Goal: Task Accomplishment & Management: Use online tool/utility

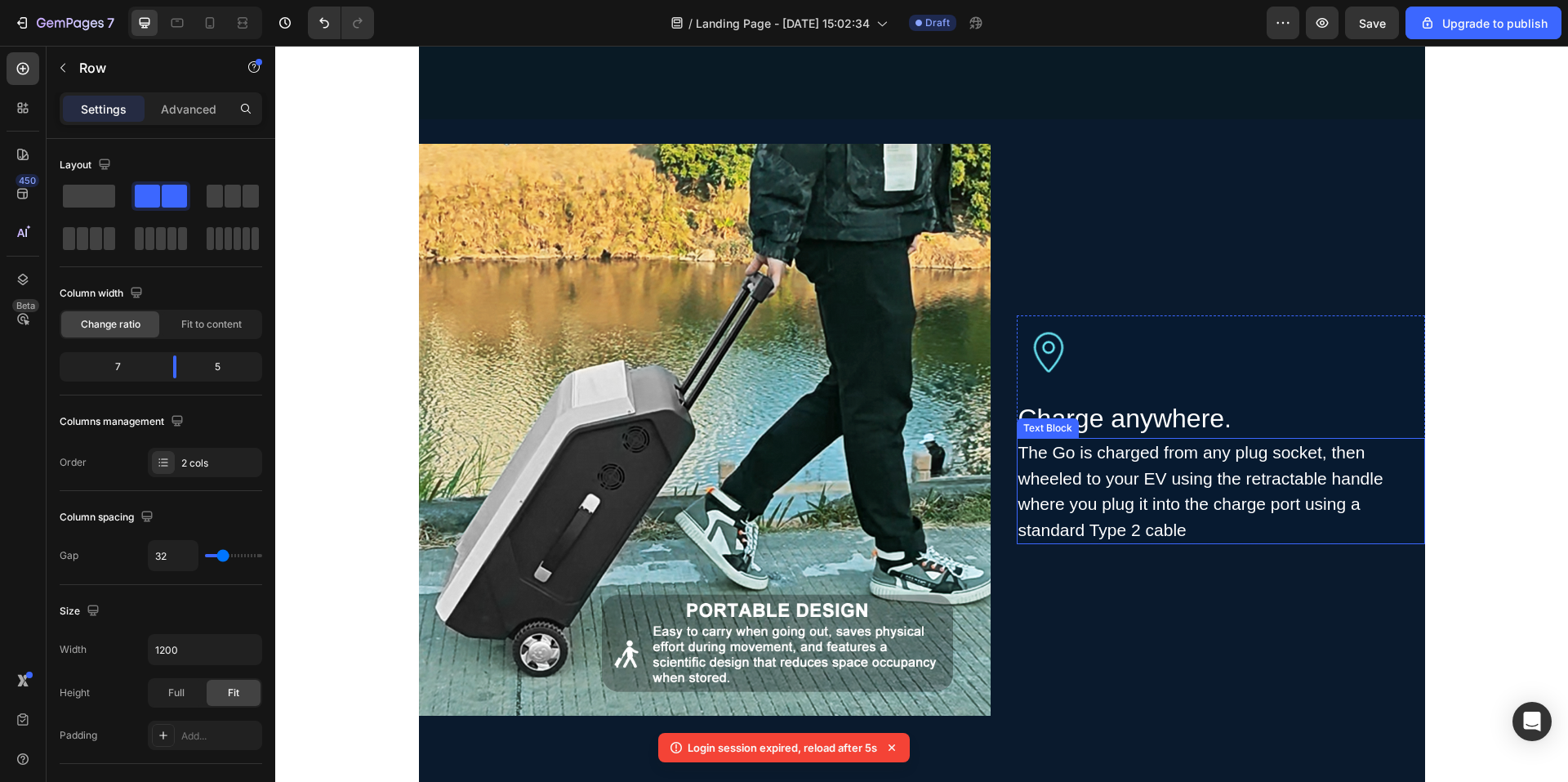
scroll to position [1963, 0]
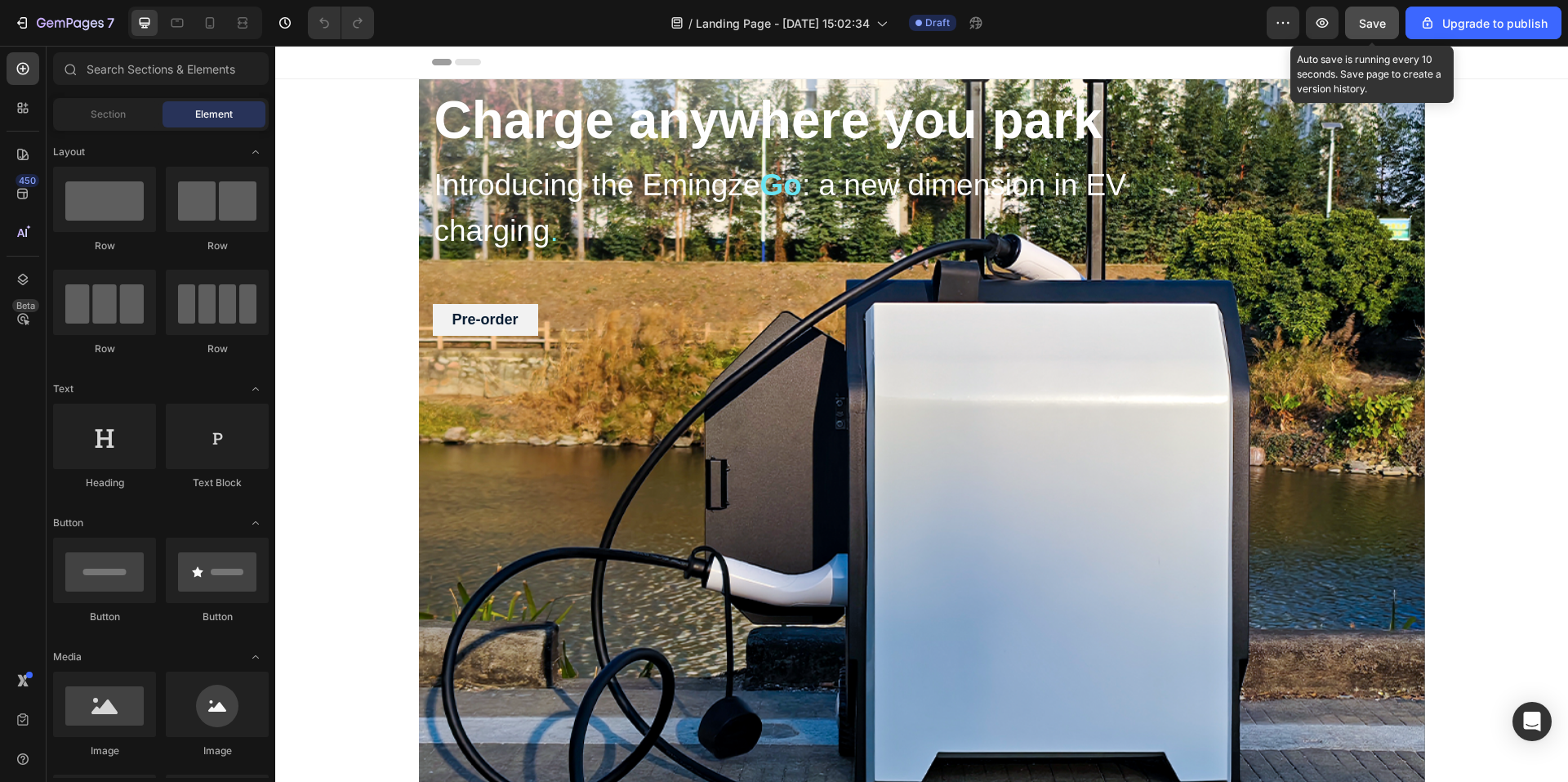
click at [1382, 30] on div "Save" at bounding box center [1372, 23] width 27 height 17
click at [1364, 25] on span "Save" at bounding box center [1372, 23] width 27 height 14
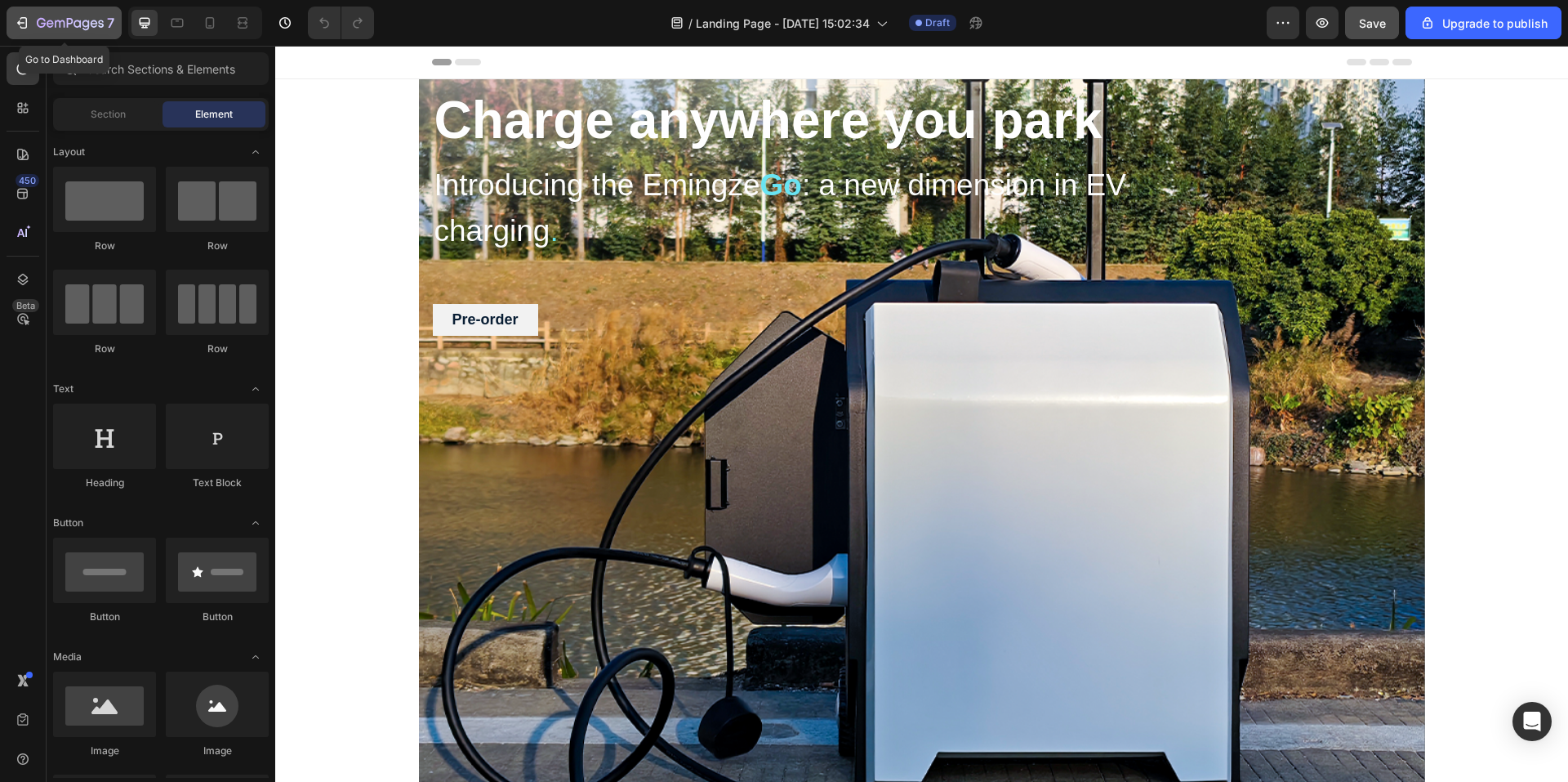
click at [33, 21] on div "7" at bounding box center [64, 23] width 100 height 20
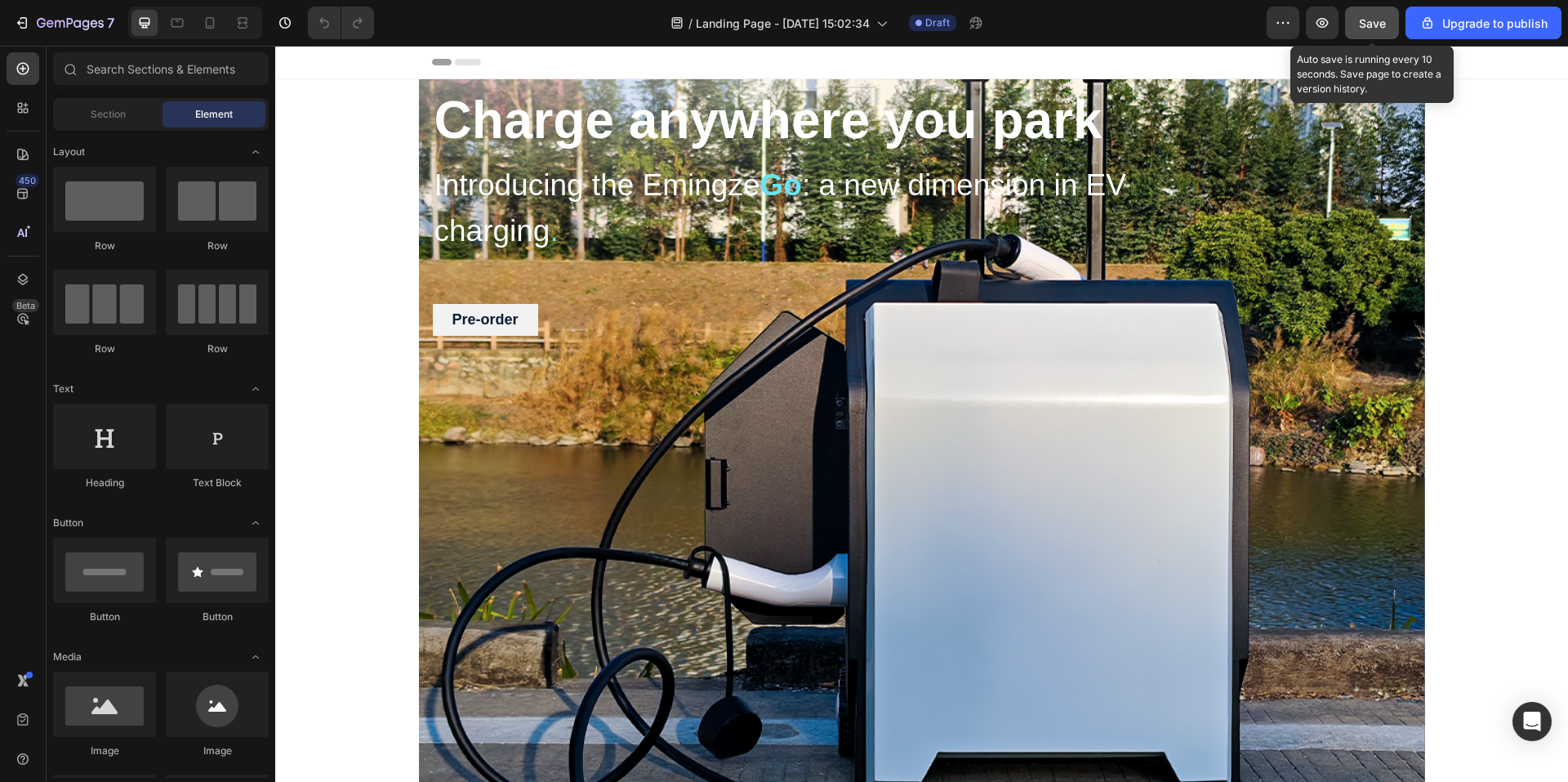
click at [1383, 36] on button "Save" at bounding box center [1372, 23] width 54 height 33
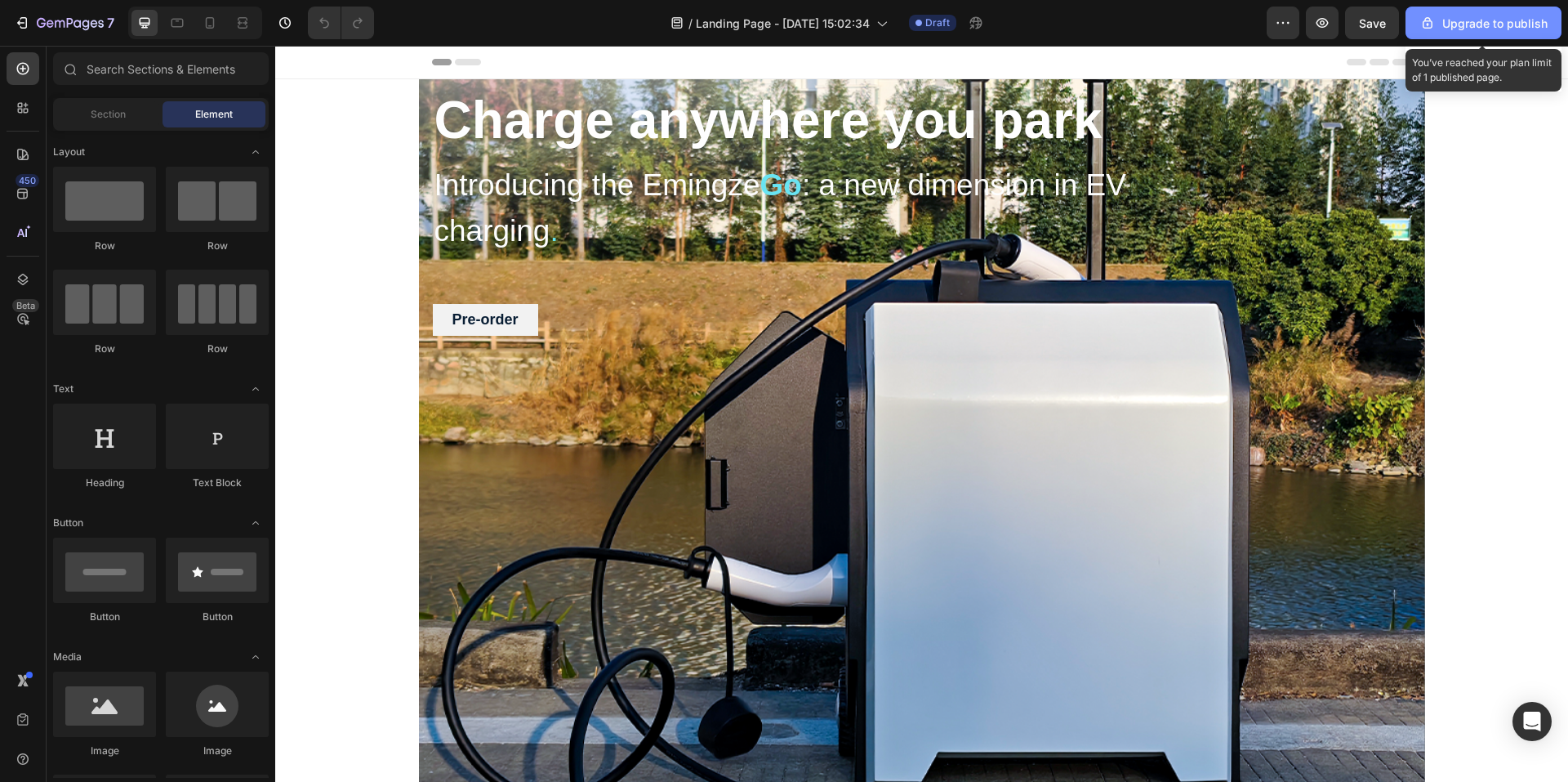
click at [1454, 34] on button "Upgrade to publish" at bounding box center [1483, 23] width 156 height 33
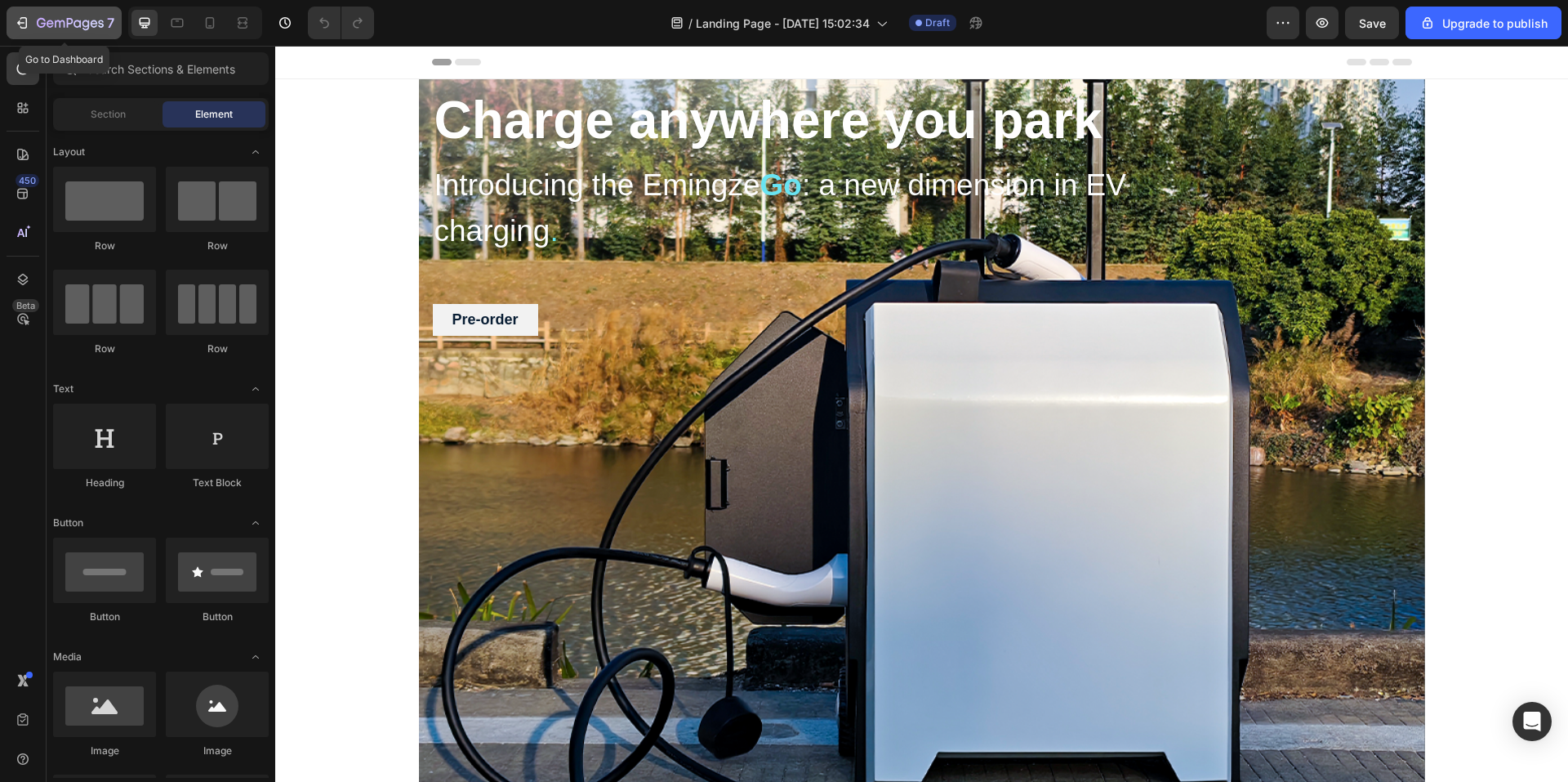
click at [22, 21] on icon "button" at bounding box center [22, 23] width 16 height 16
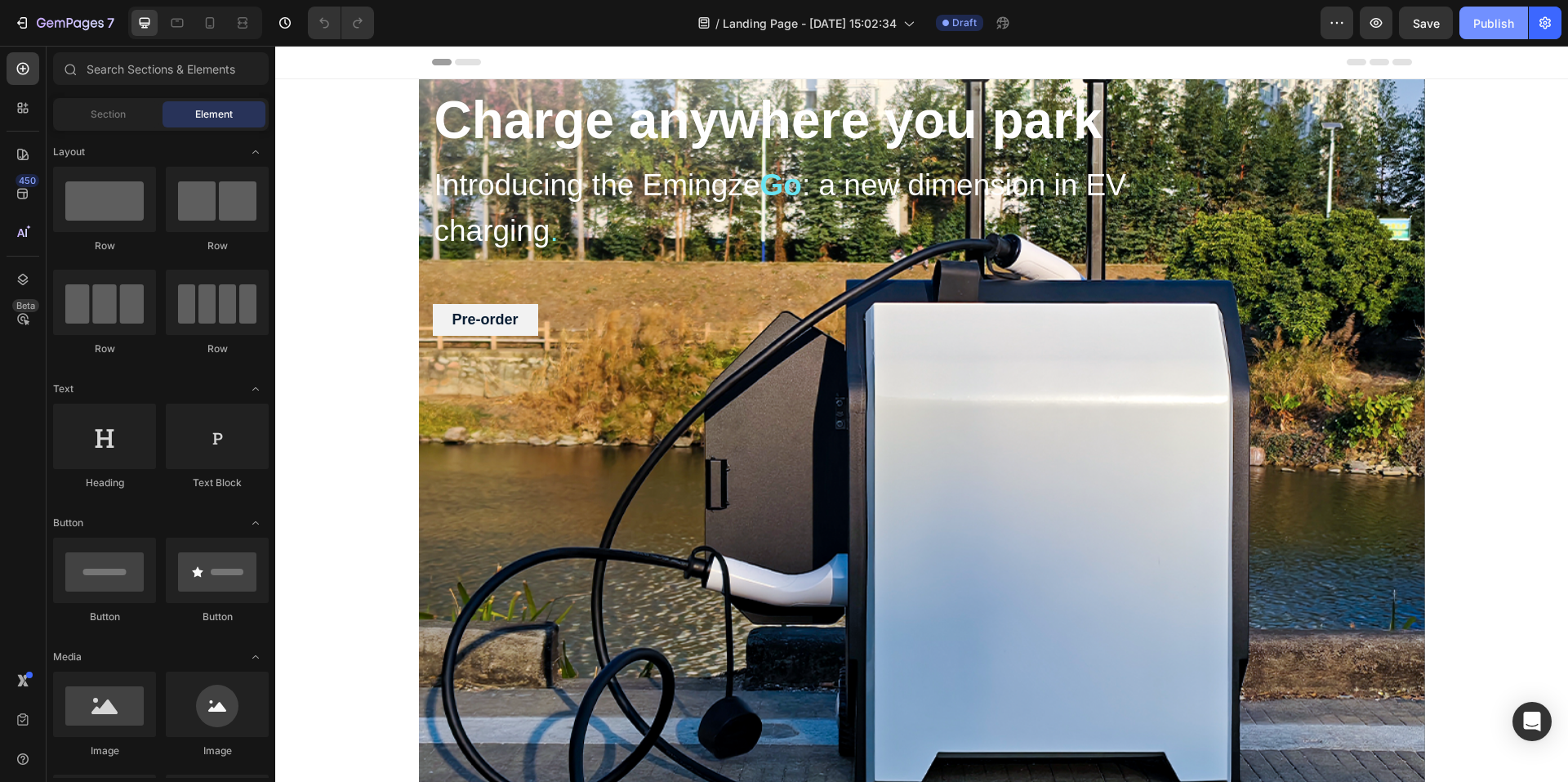
click at [1513, 28] on div "Publish" at bounding box center [1494, 23] width 41 height 17
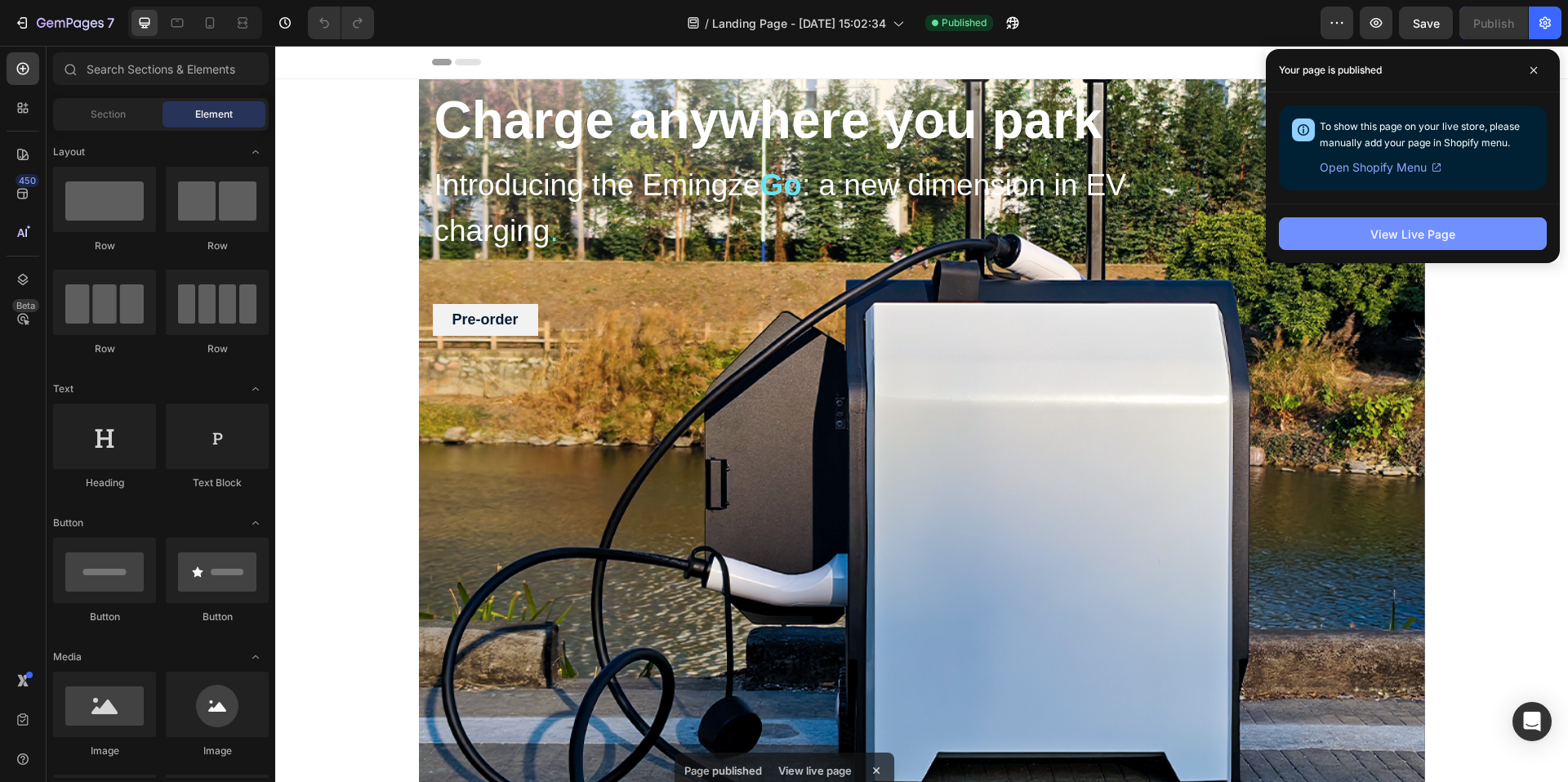
click at [1439, 226] on div "View Live Page" at bounding box center [1413, 234] width 85 height 17
